Goal: Task Accomplishment & Management: Use online tool/utility

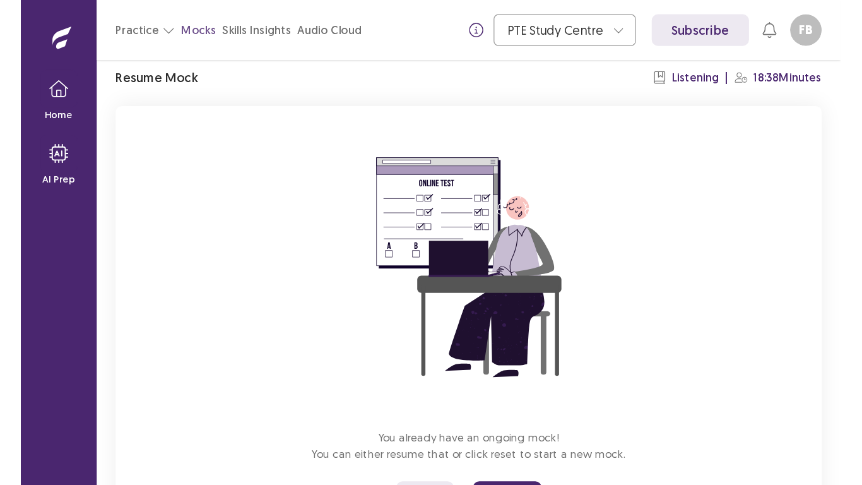
scroll to position [112, 0]
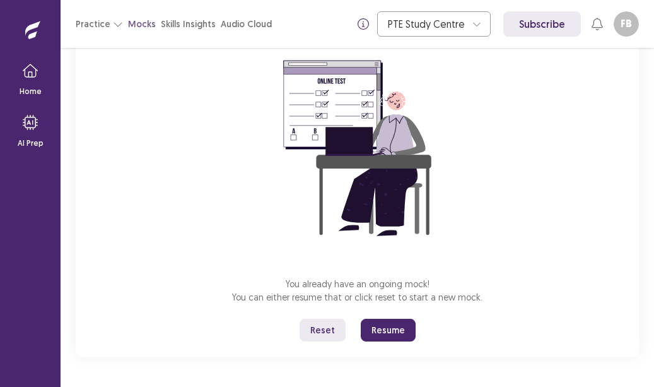
click at [400, 333] on button "Resume" at bounding box center [388, 330] width 55 height 23
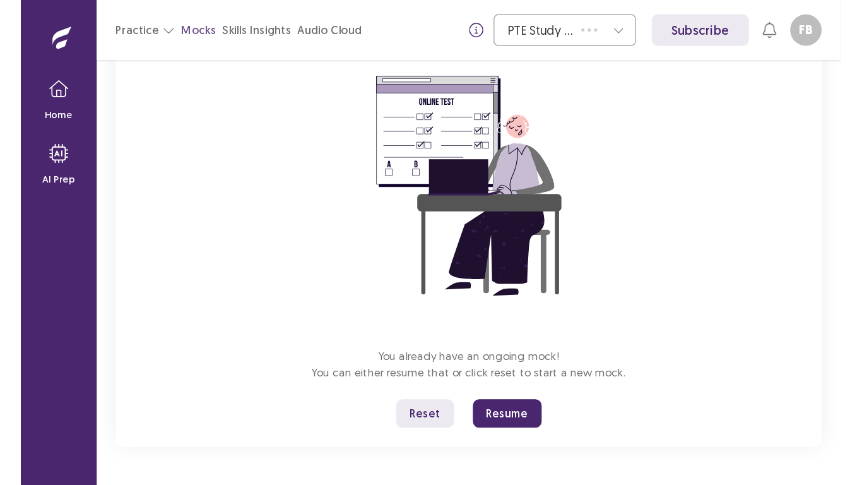
scroll to position [14, 0]
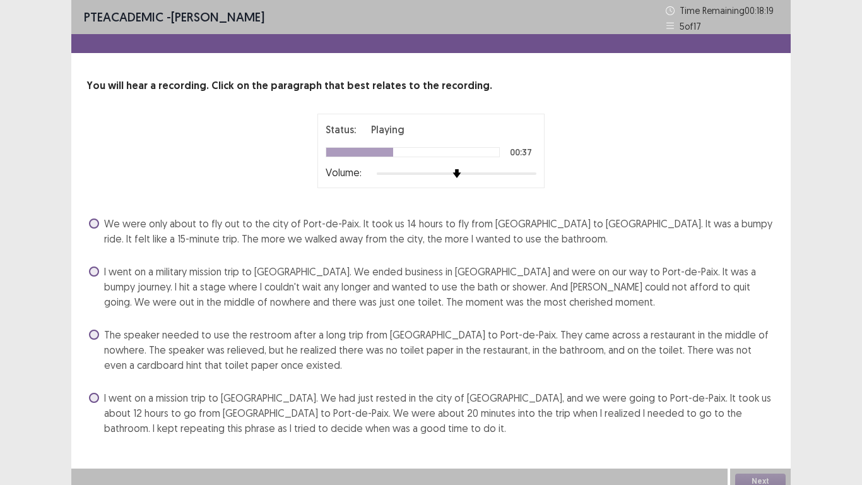
drag, startPoint x: 91, startPoint y: 218, endPoint x: 101, endPoint y: 231, distance: 16.7
click at [101, 231] on label "We were only about to fly out to the city of Port-de-Paix. It took us 14 hours …" at bounding box center [432, 231] width 687 height 30
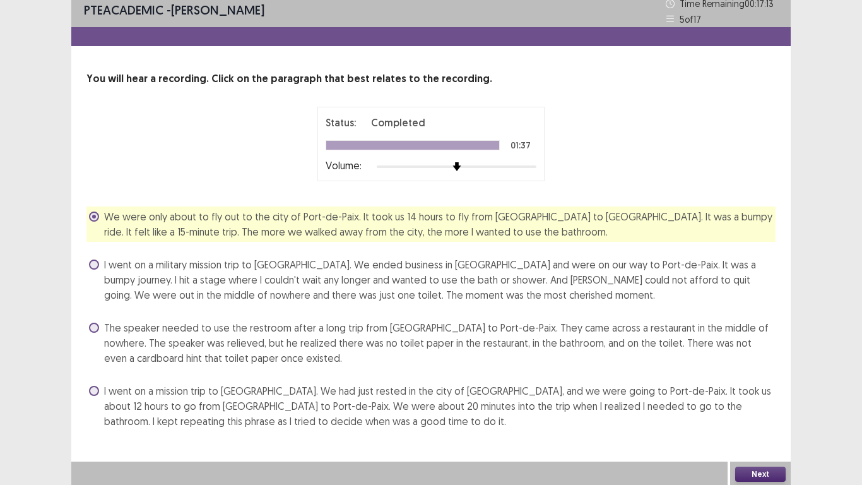
scroll to position [9, 0]
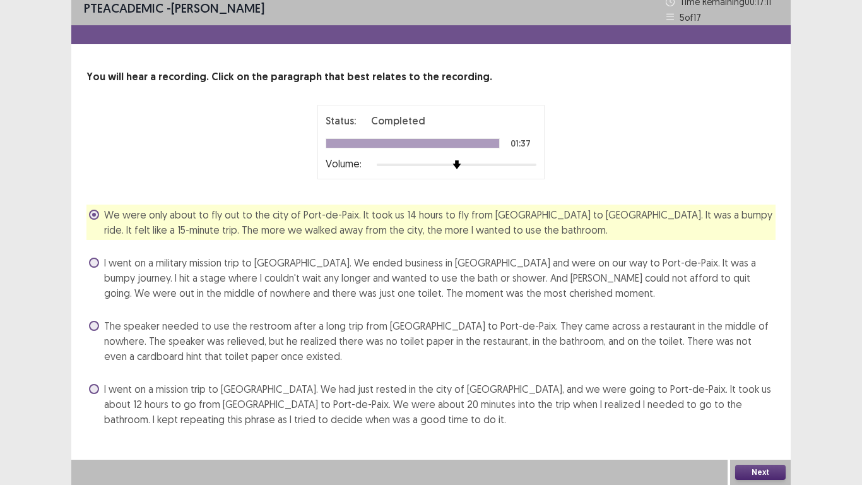
click at [654, 386] on button "Next" at bounding box center [760, 471] width 50 height 15
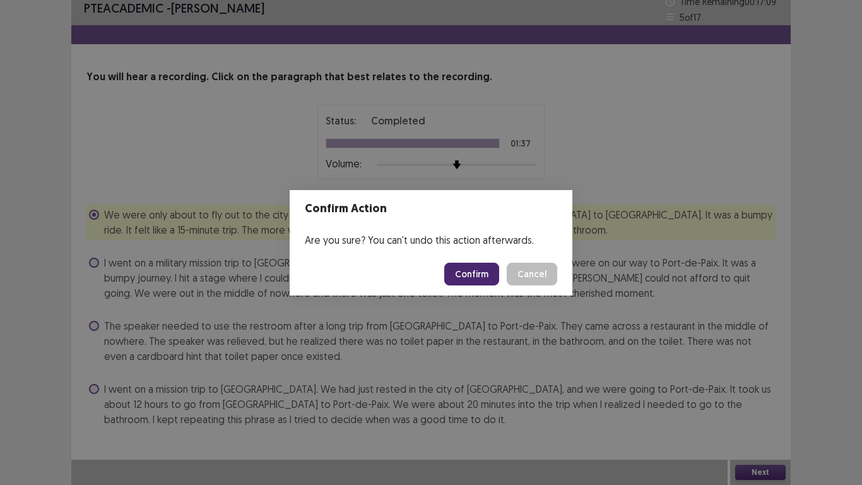
click at [482, 276] on button "Confirm" at bounding box center [471, 273] width 55 height 23
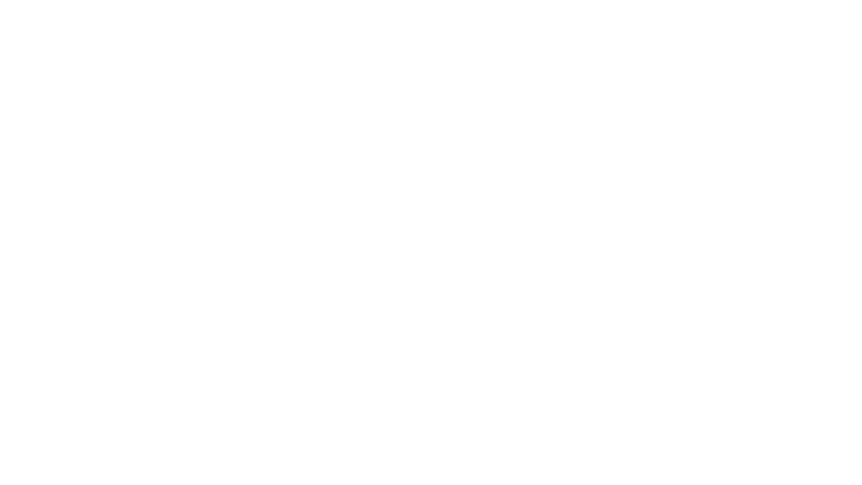
scroll to position [0, 0]
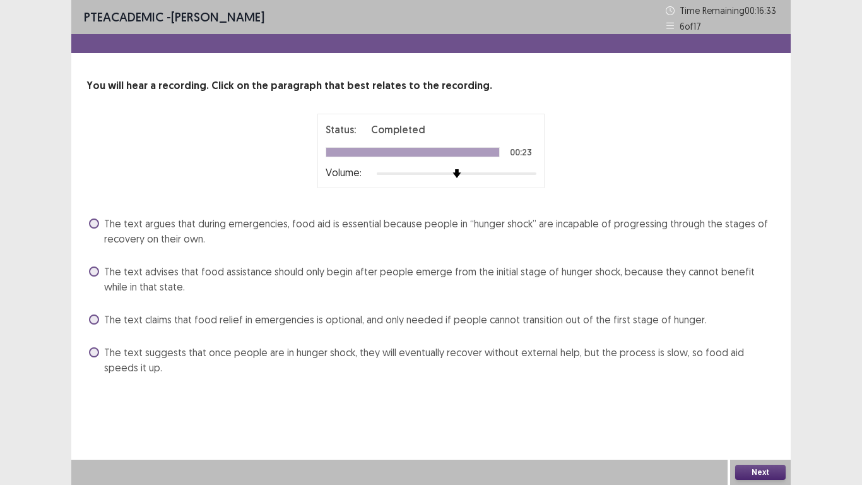
click at [96, 220] on span at bounding box center [94, 223] width 10 height 10
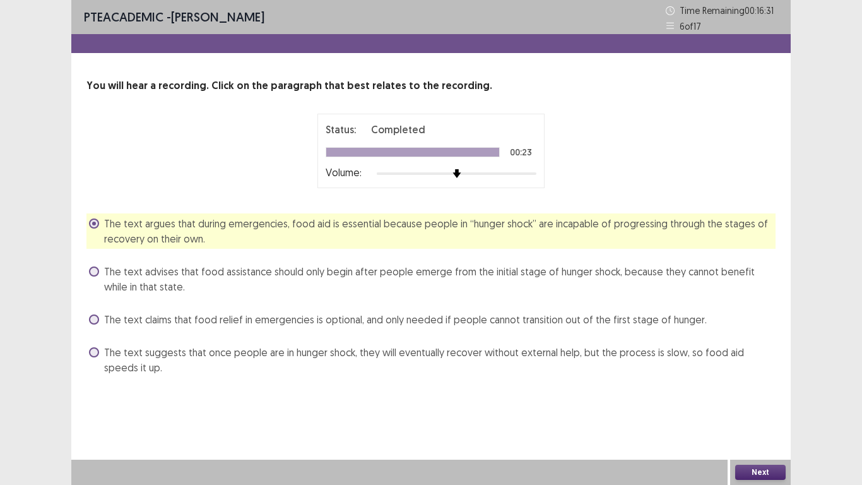
click at [654, 386] on button "Next" at bounding box center [760, 471] width 50 height 15
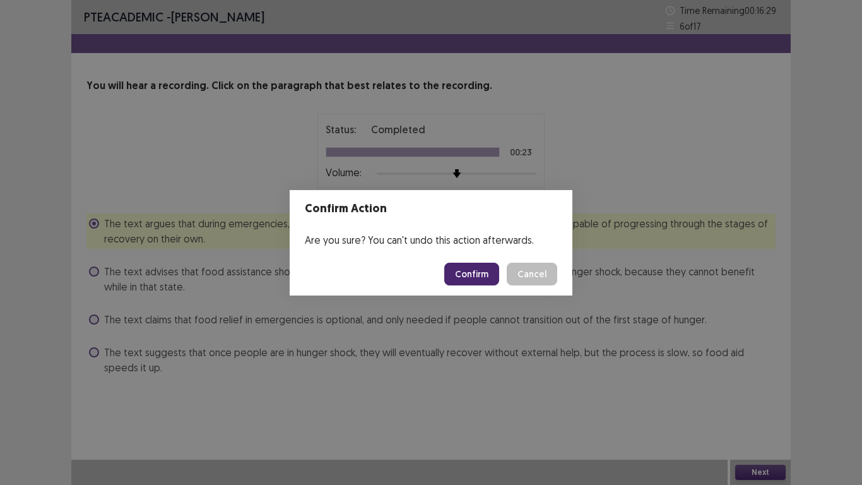
click at [483, 276] on button "Confirm" at bounding box center [471, 273] width 55 height 23
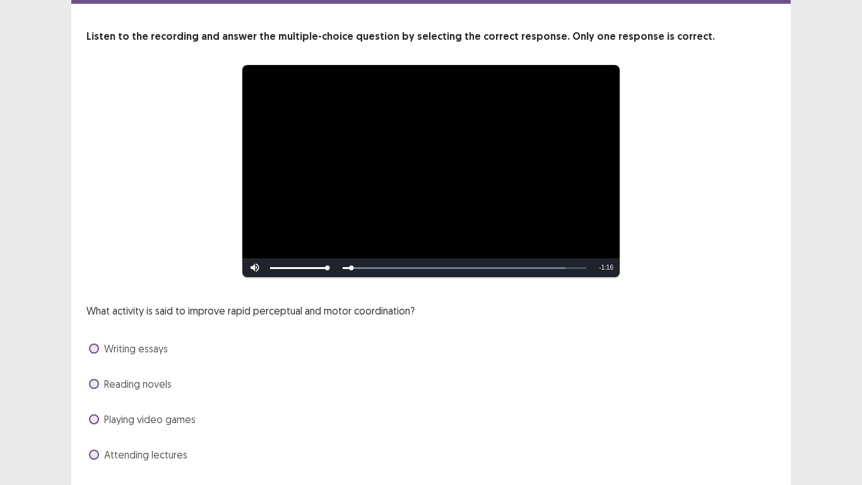
scroll to position [85, 0]
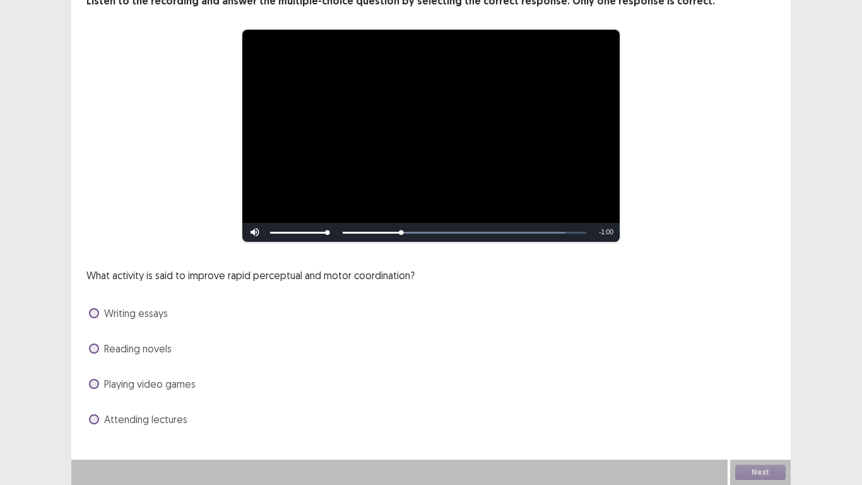
click at [90, 382] on span at bounding box center [94, 384] width 10 height 10
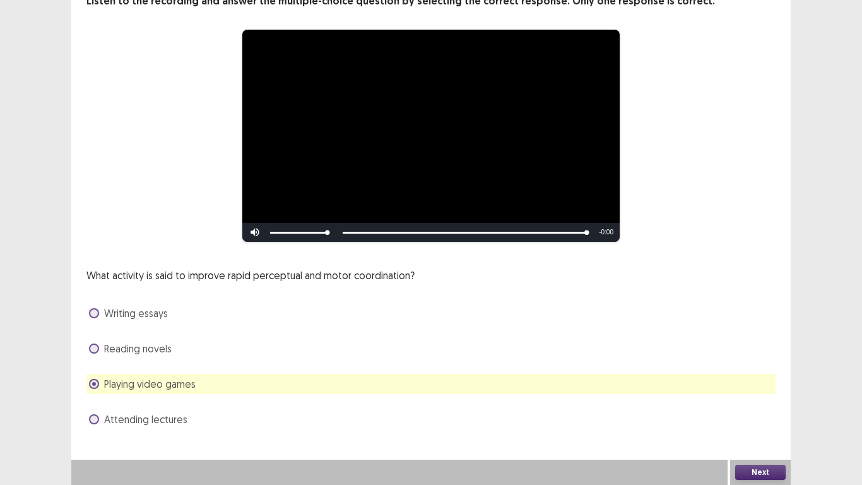
click at [654, 386] on button "Next" at bounding box center [760, 471] width 50 height 15
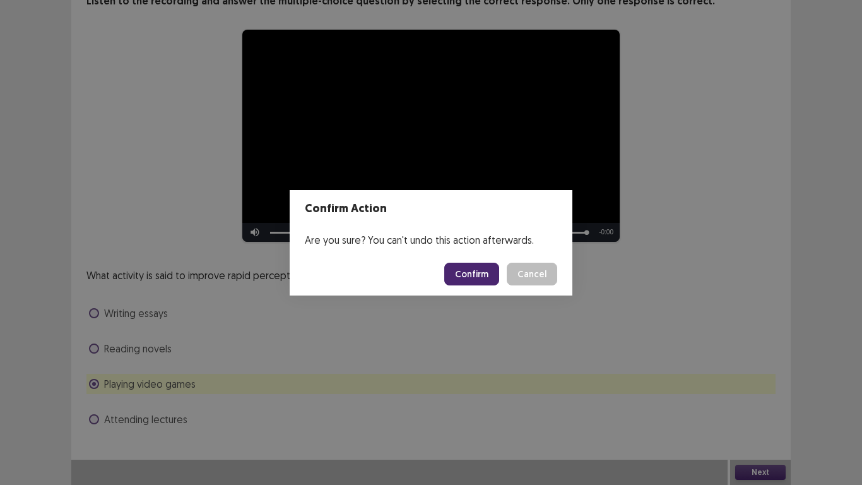
click at [485, 269] on button "Confirm" at bounding box center [471, 273] width 55 height 23
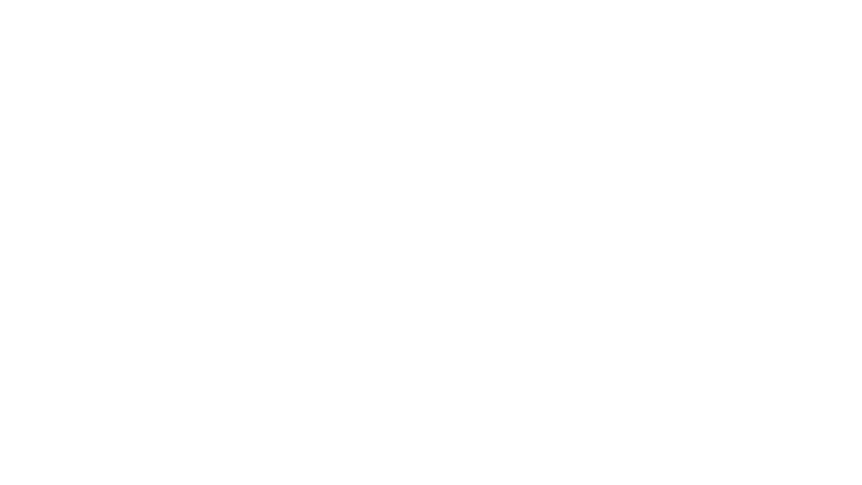
scroll to position [0, 0]
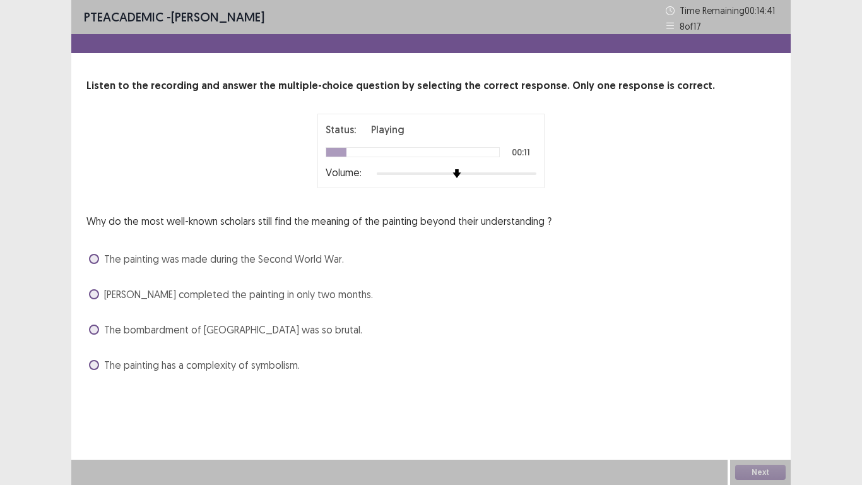
click at [95, 329] on span at bounding box center [94, 329] width 10 height 10
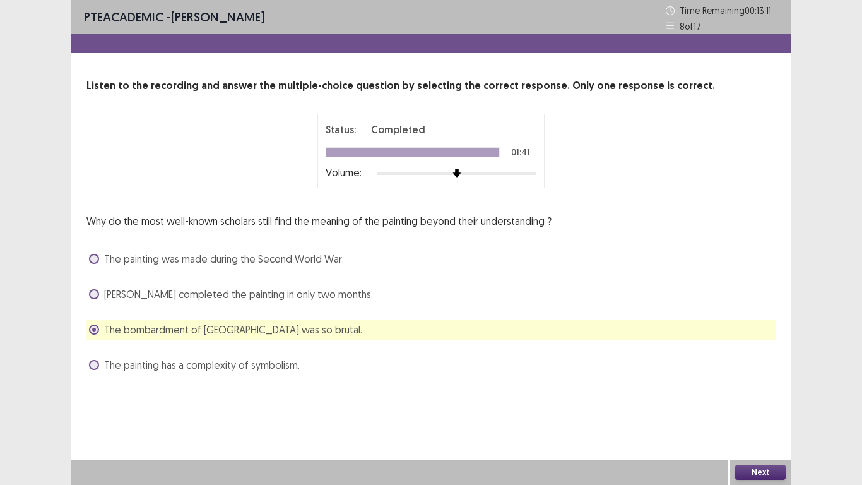
click at [654, 386] on button "Next" at bounding box center [760, 471] width 50 height 15
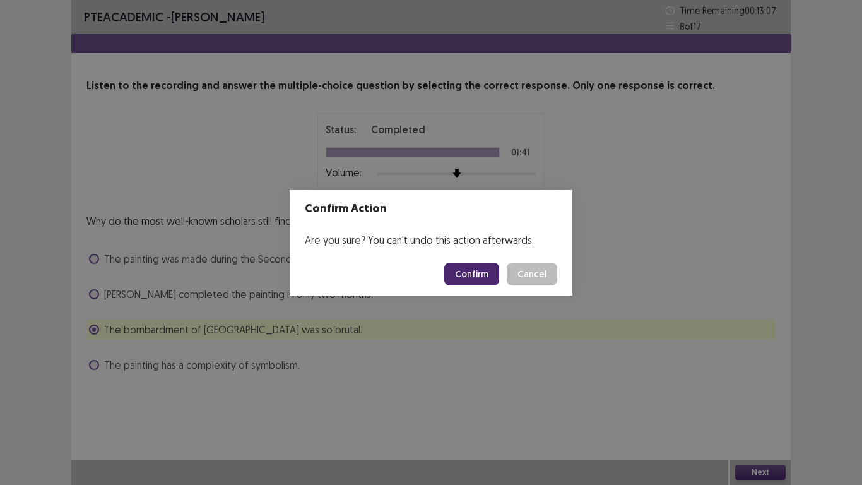
click at [476, 267] on button "Confirm" at bounding box center [471, 273] width 55 height 23
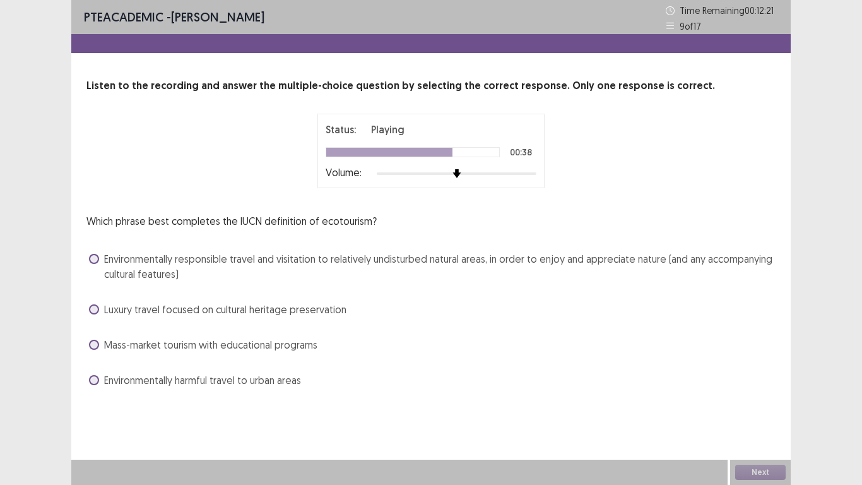
click at [654, 386] on div "Next" at bounding box center [760, 471] width 61 height 25
